Goal: Information Seeking & Learning: Learn about a topic

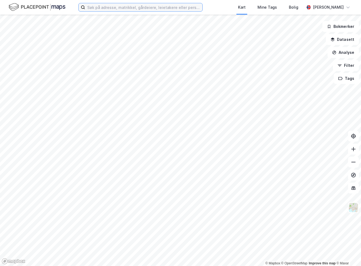
click at [124, 7] on input at bounding box center [143, 7] width 117 height 8
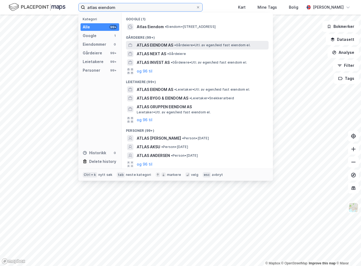
type input "atlas eiendom"
click at [163, 44] on span "ATLAS EIENDOM AS" at bounding box center [155, 45] width 37 height 6
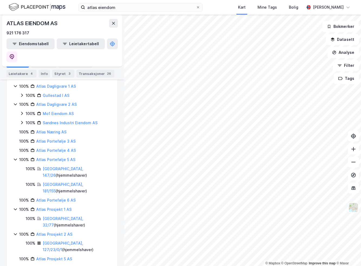
scroll to position [75, 0]
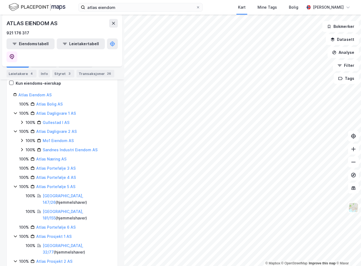
click at [21, 120] on icon at bounding box center [22, 122] width 4 height 4
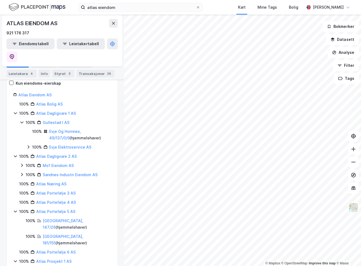
click at [22, 163] on icon at bounding box center [22, 165] width 4 height 4
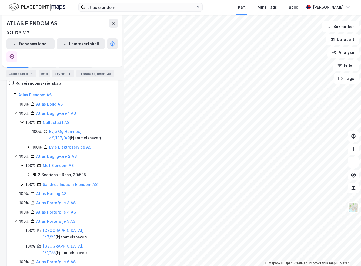
click at [27, 172] on icon at bounding box center [28, 174] width 4 height 4
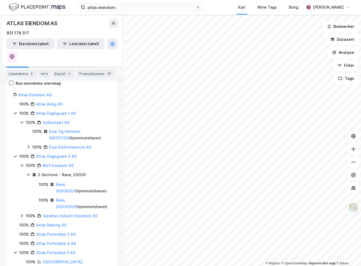
scroll to position [0, 0]
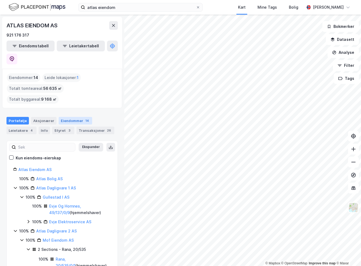
click at [72, 117] on div "Eiendommer 14" at bounding box center [76, 121] width 34 height 8
